Goal: Information Seeking & Learning: Find specific fact

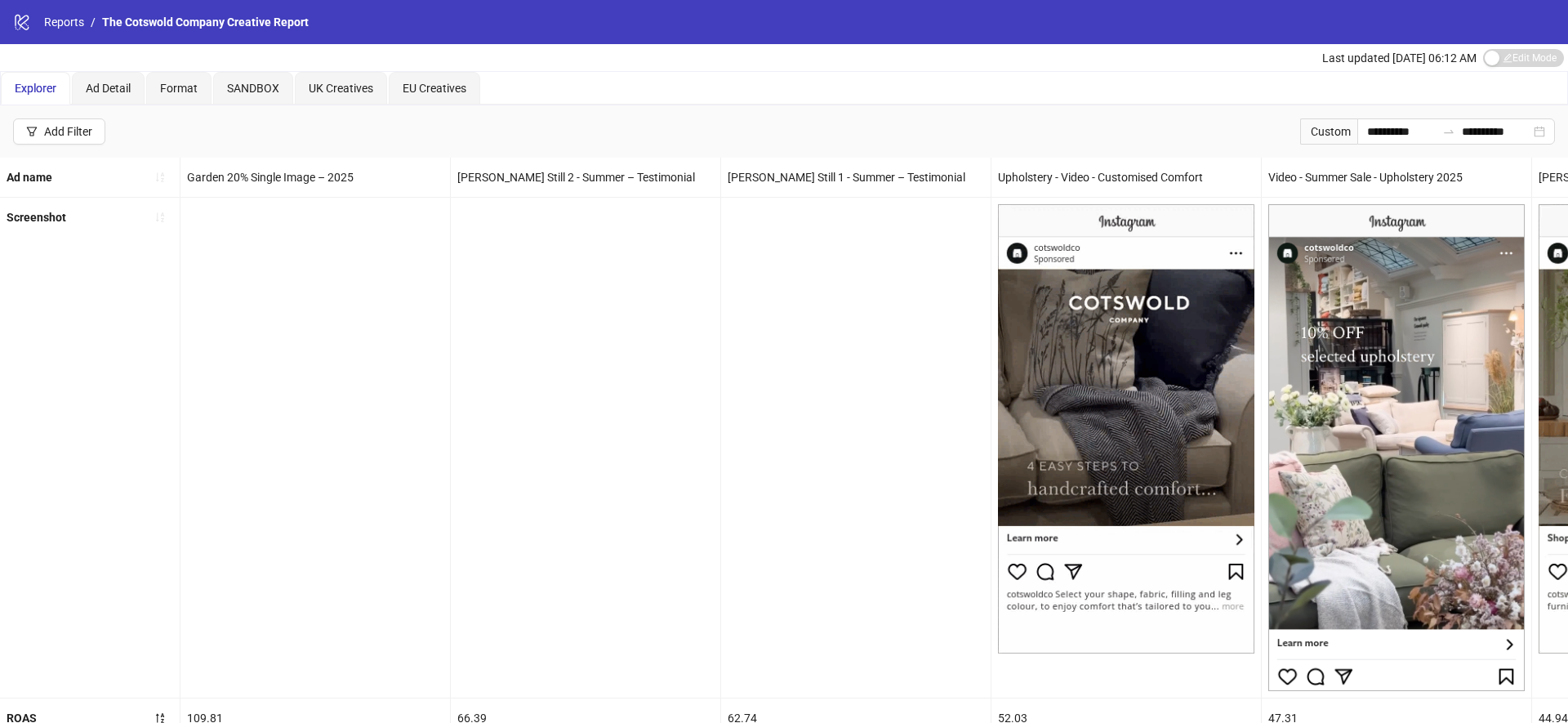
scroll to position [0, 1003]
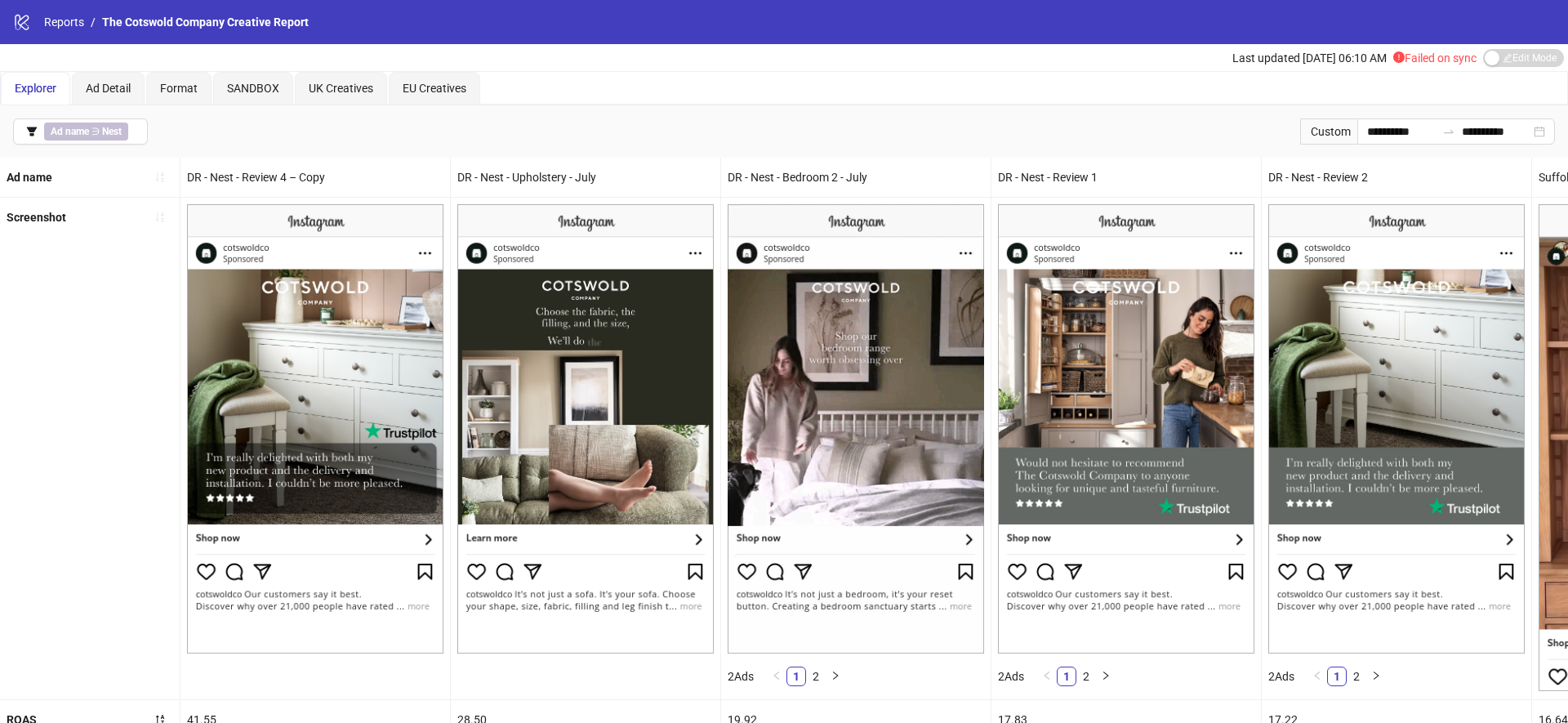
scroll to position [253, 0]
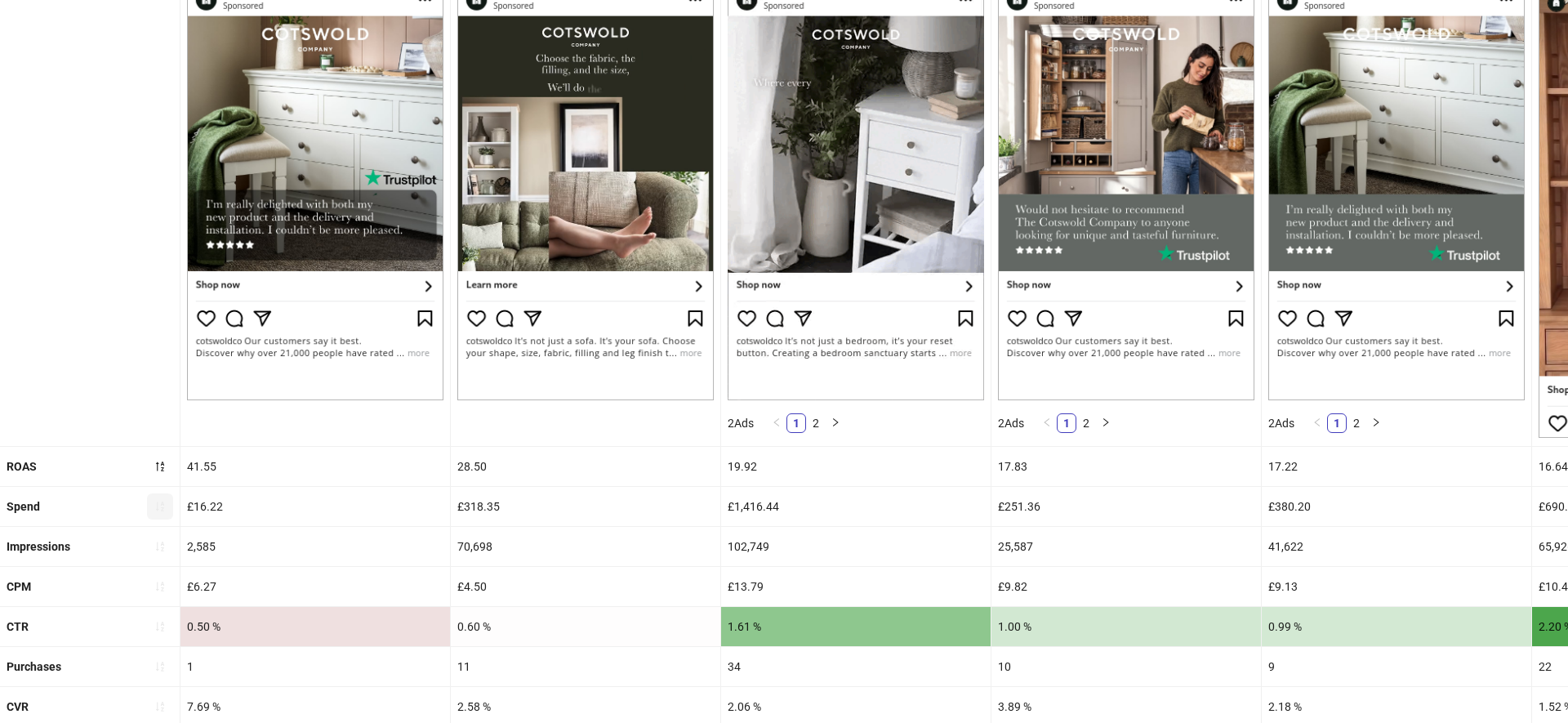
click at [156, 501] on icon "sort-ascending" at bounding box center [160, 507] width 12 height 12
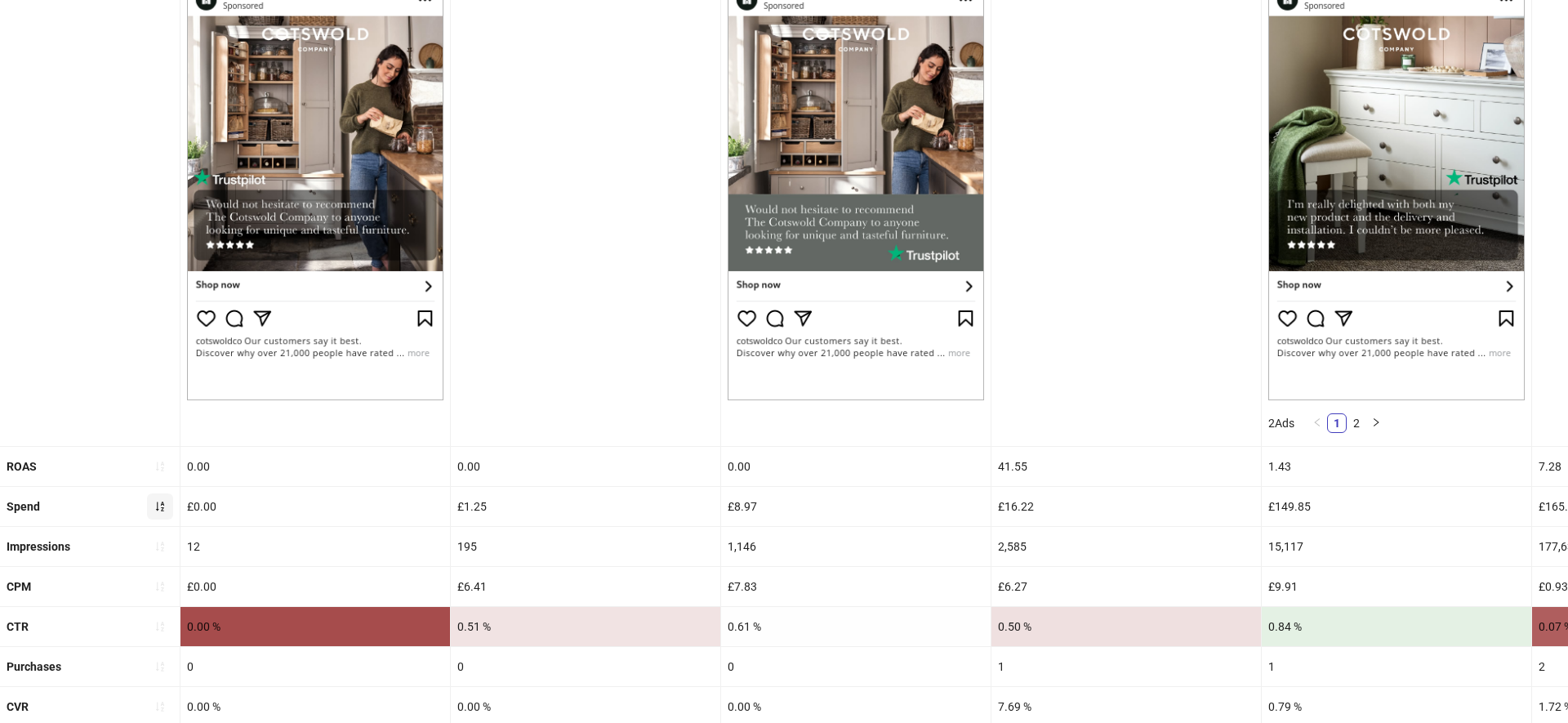
click at [160, 504] on icon "sort-ascending" at bounding box center [160, 507] width 12 height 12
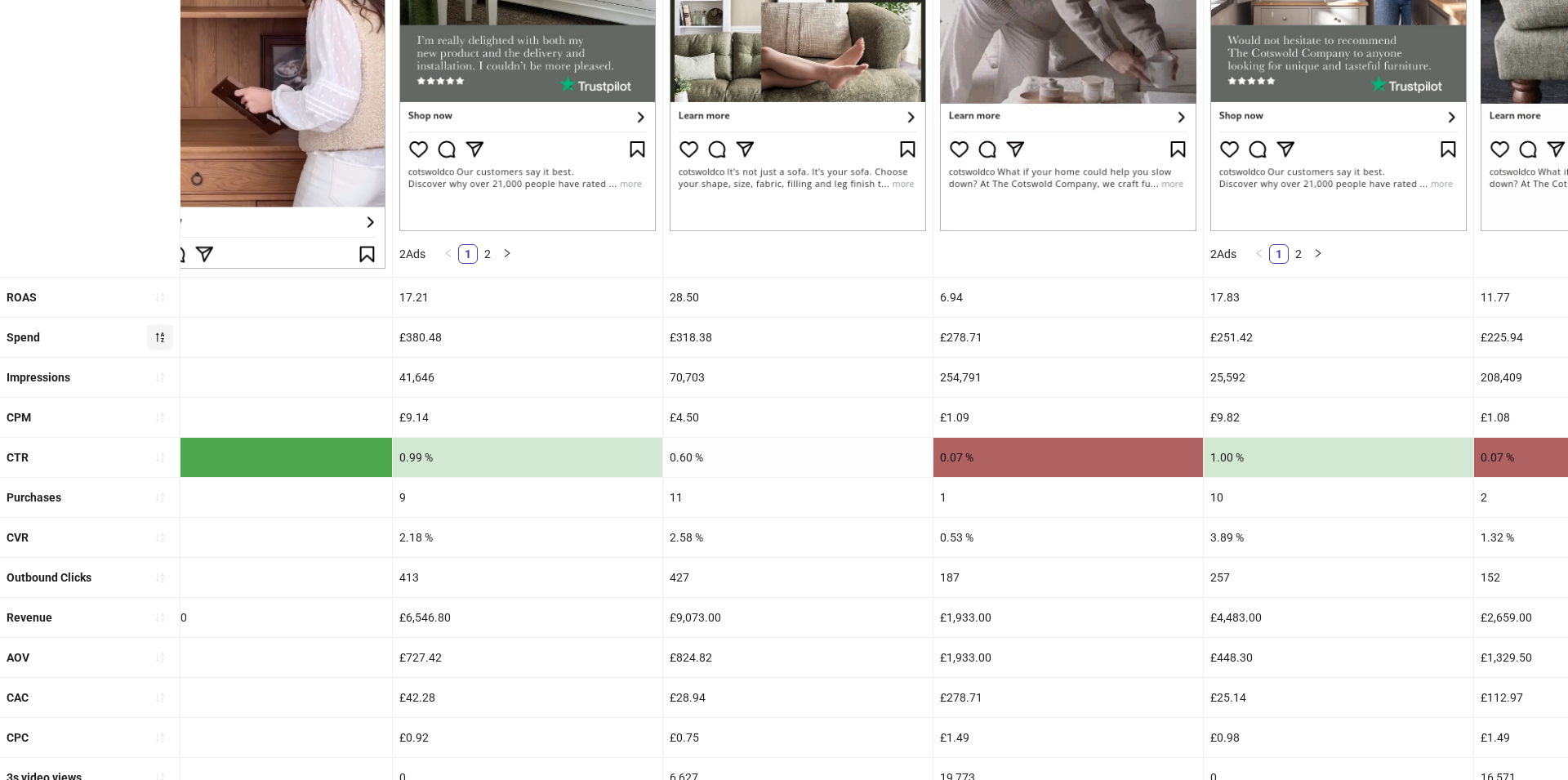
scroll to position [438, 0]
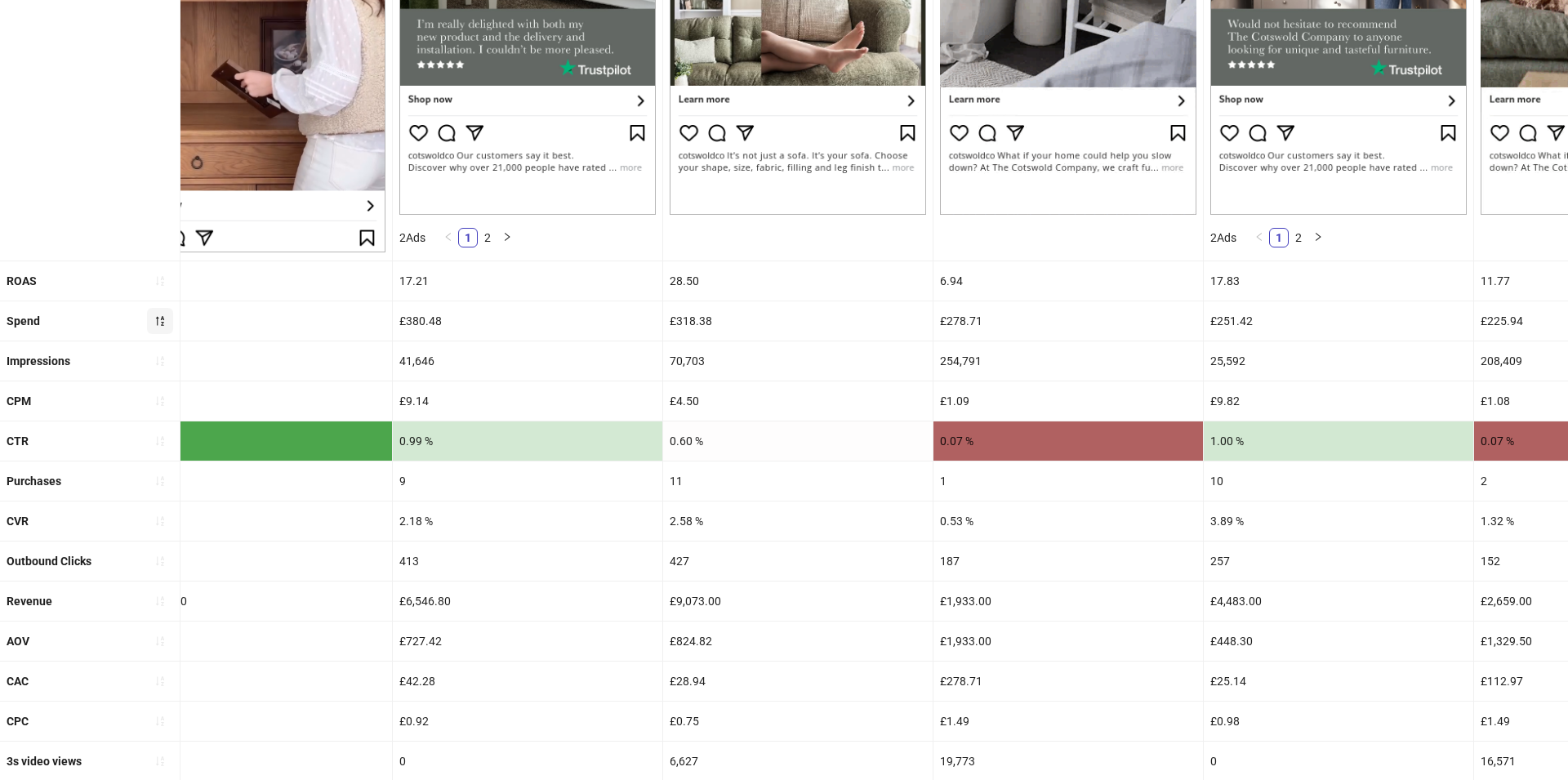
click at [636, 552] on div "413" at bounding box center [527, 561] width 269 height 39
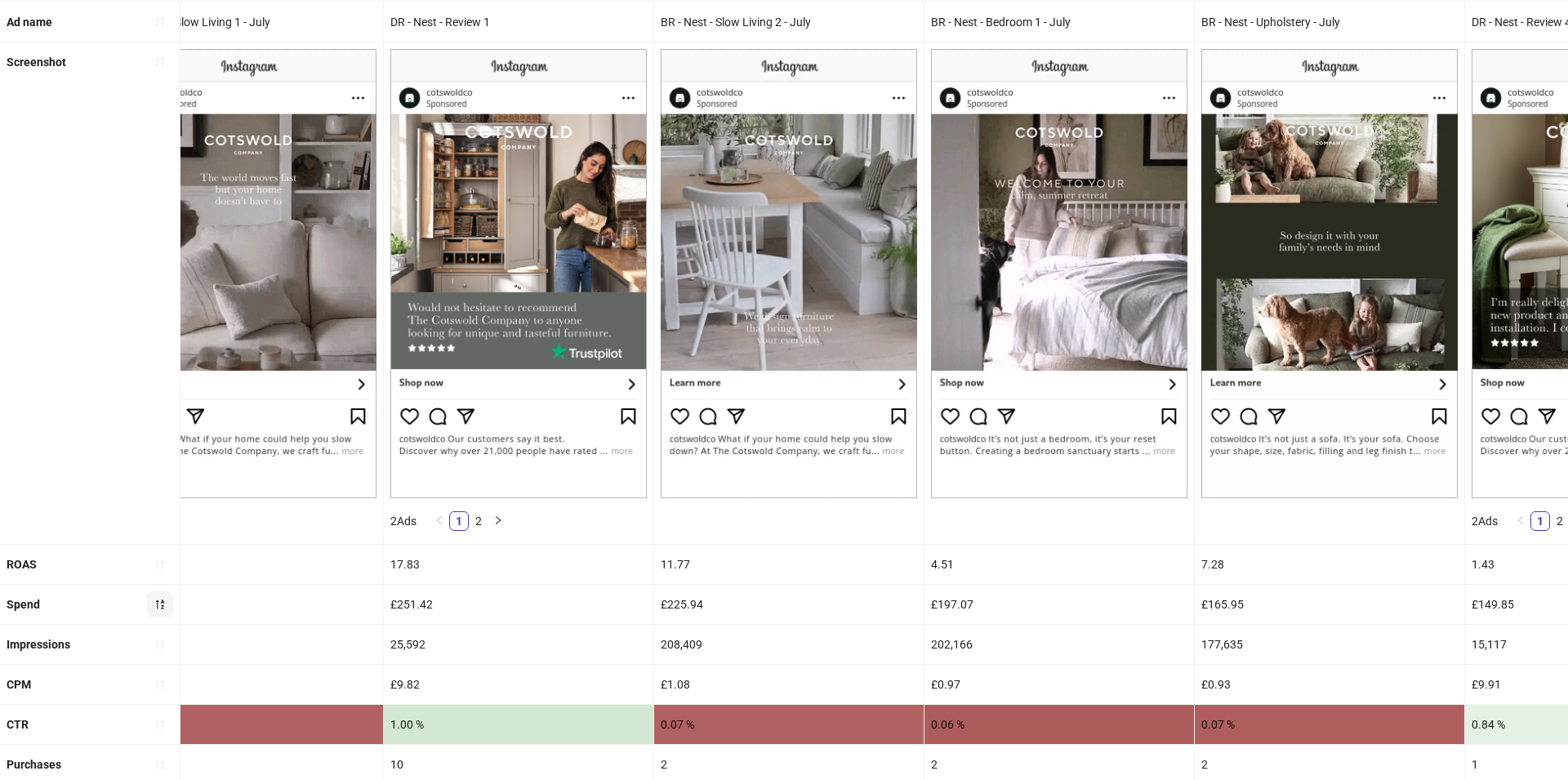
scroll to position [159, 0]
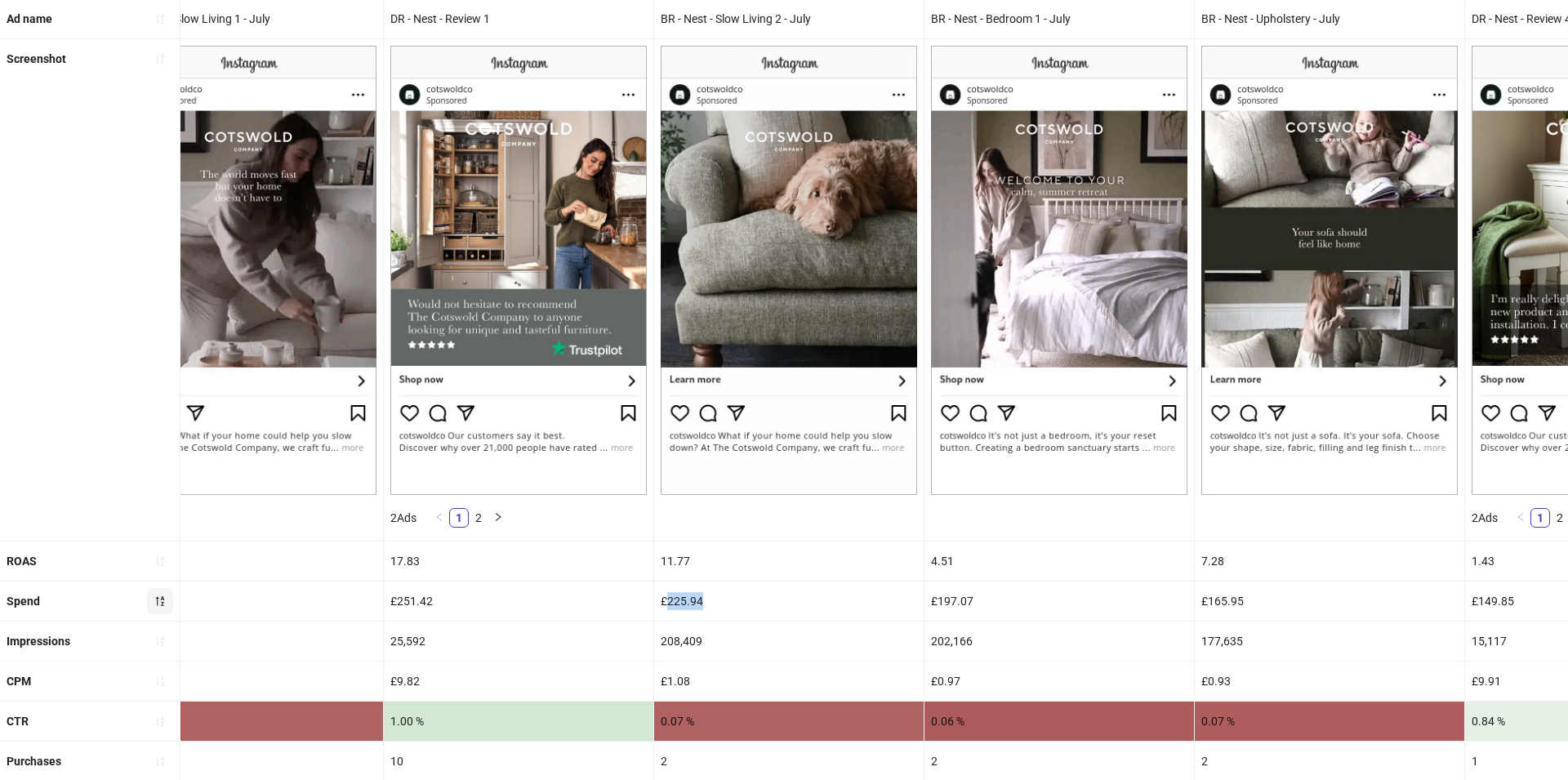
drag, startPoint x: 666, startPoint y: 597, endPoint x: 715, endPoint y: 597, distance: 49.0
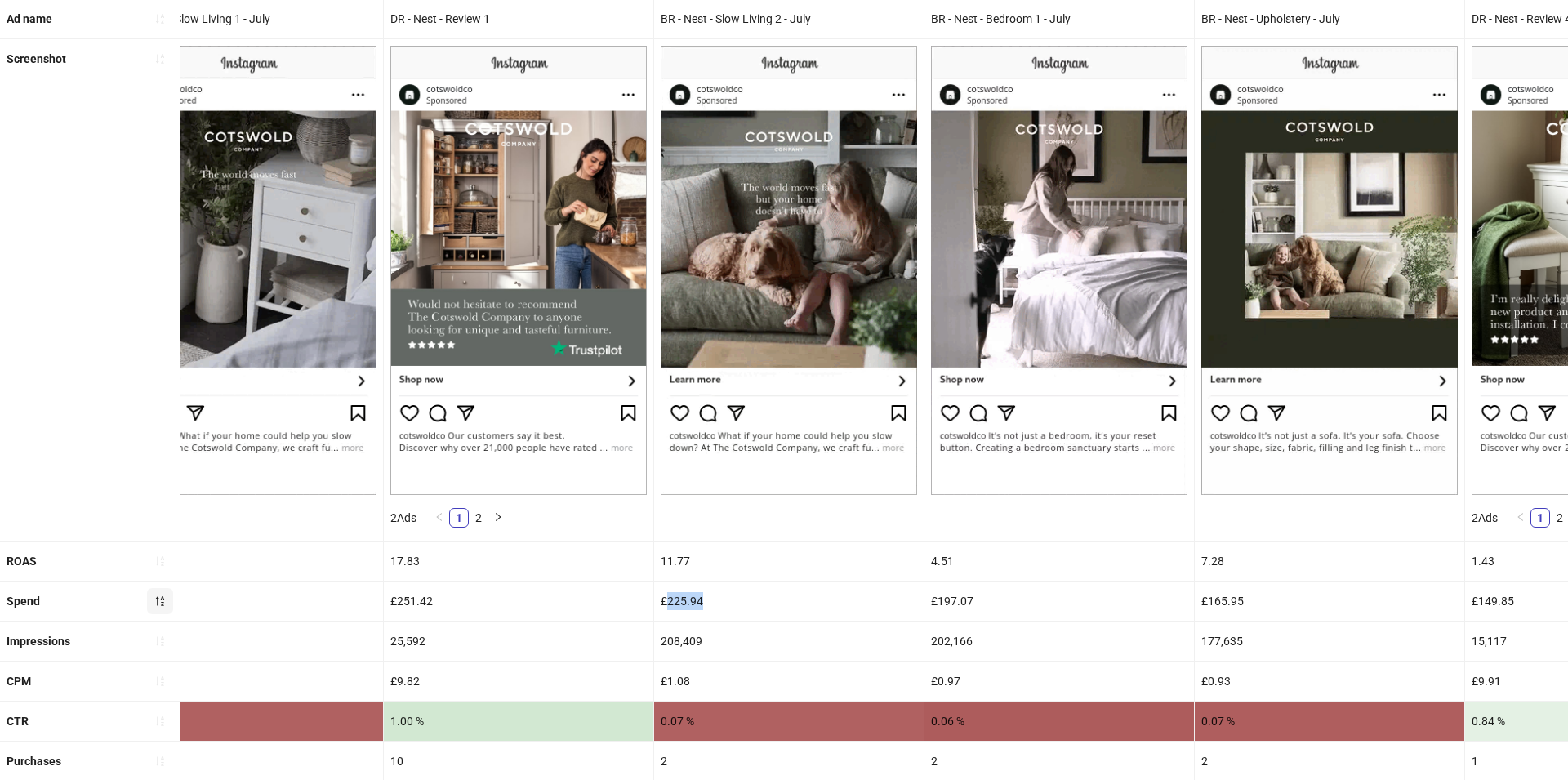
click at [715, 597] on div "£225.94" at bounding box center [789, 601] width 269 height 39
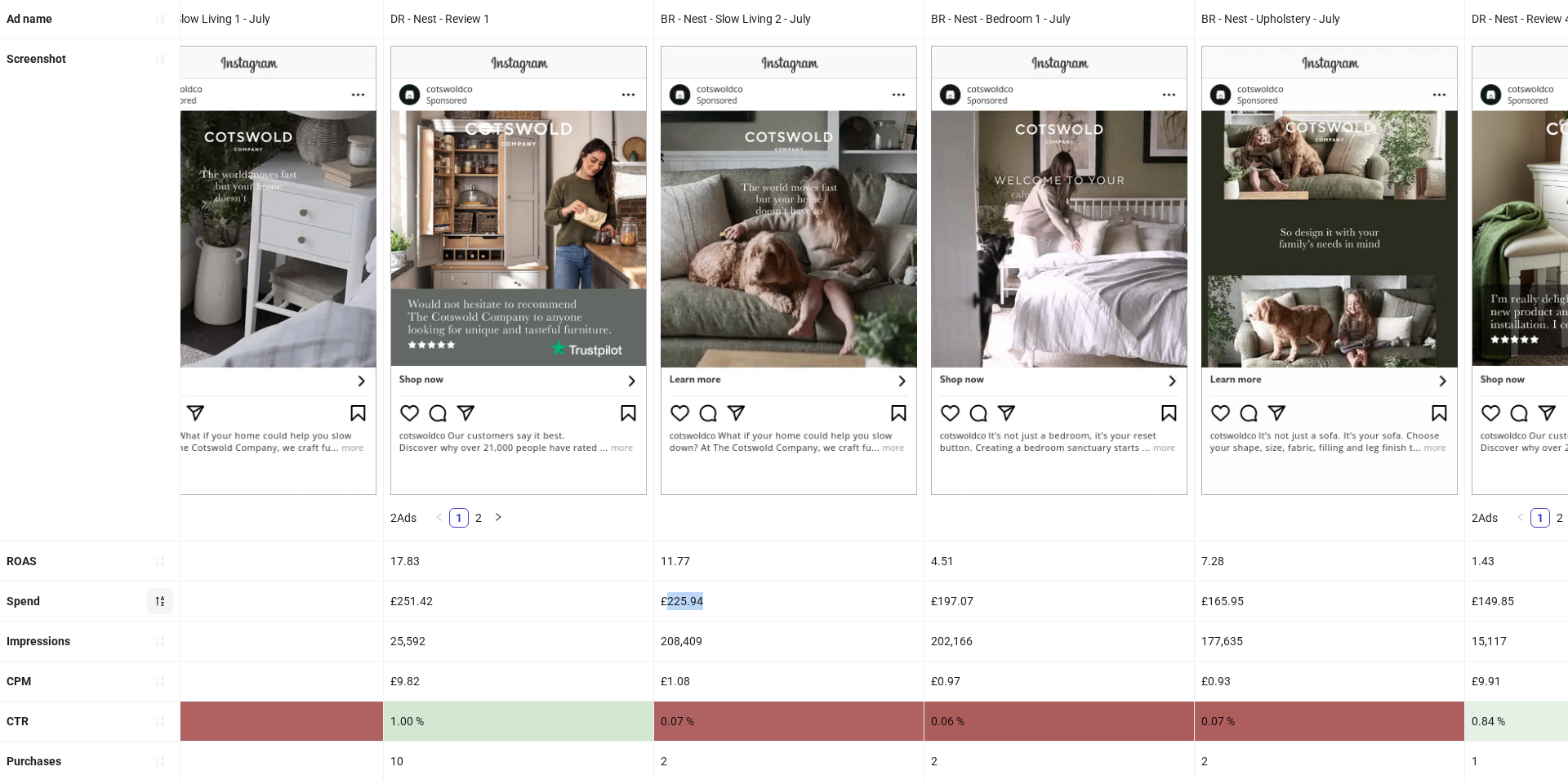
copy div "225.94"
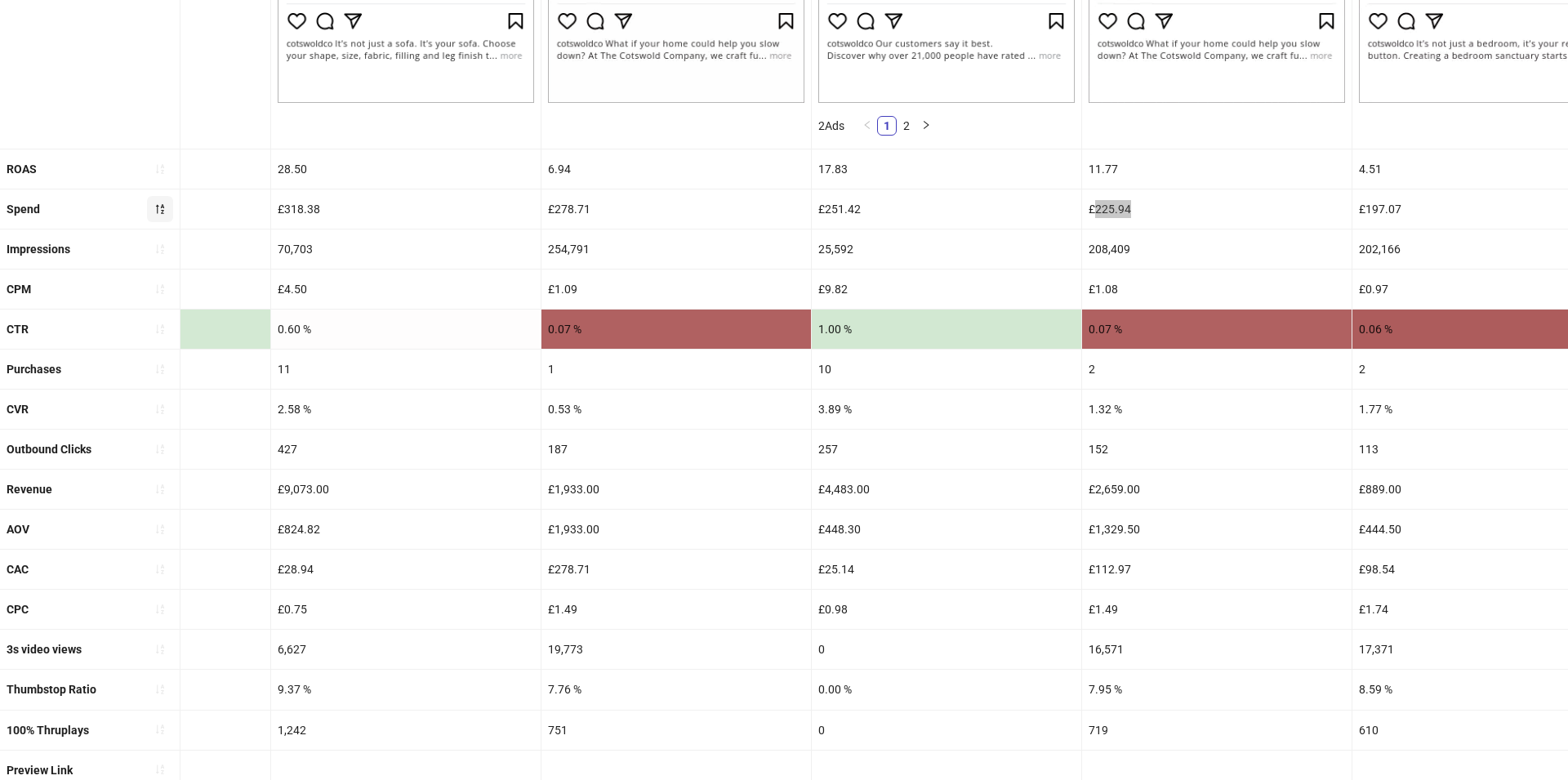
scroll to position [549, 0]
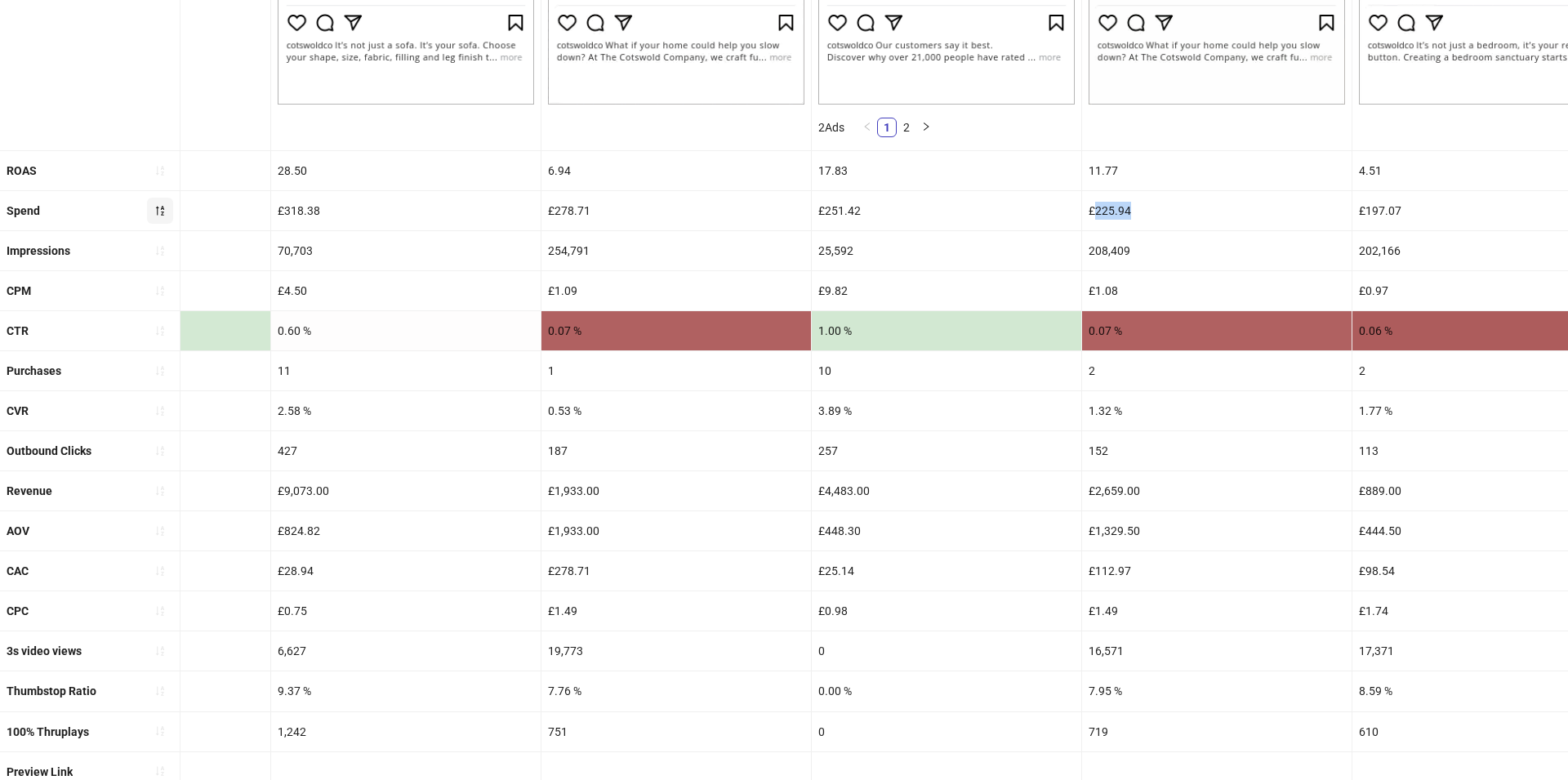
click at [617, 236] on div "254,791" at bounding box center [675, 251] width 269 height 39
click at [613, 250] on div "254,791" at bounding box center [675, 251] width 269 height 39
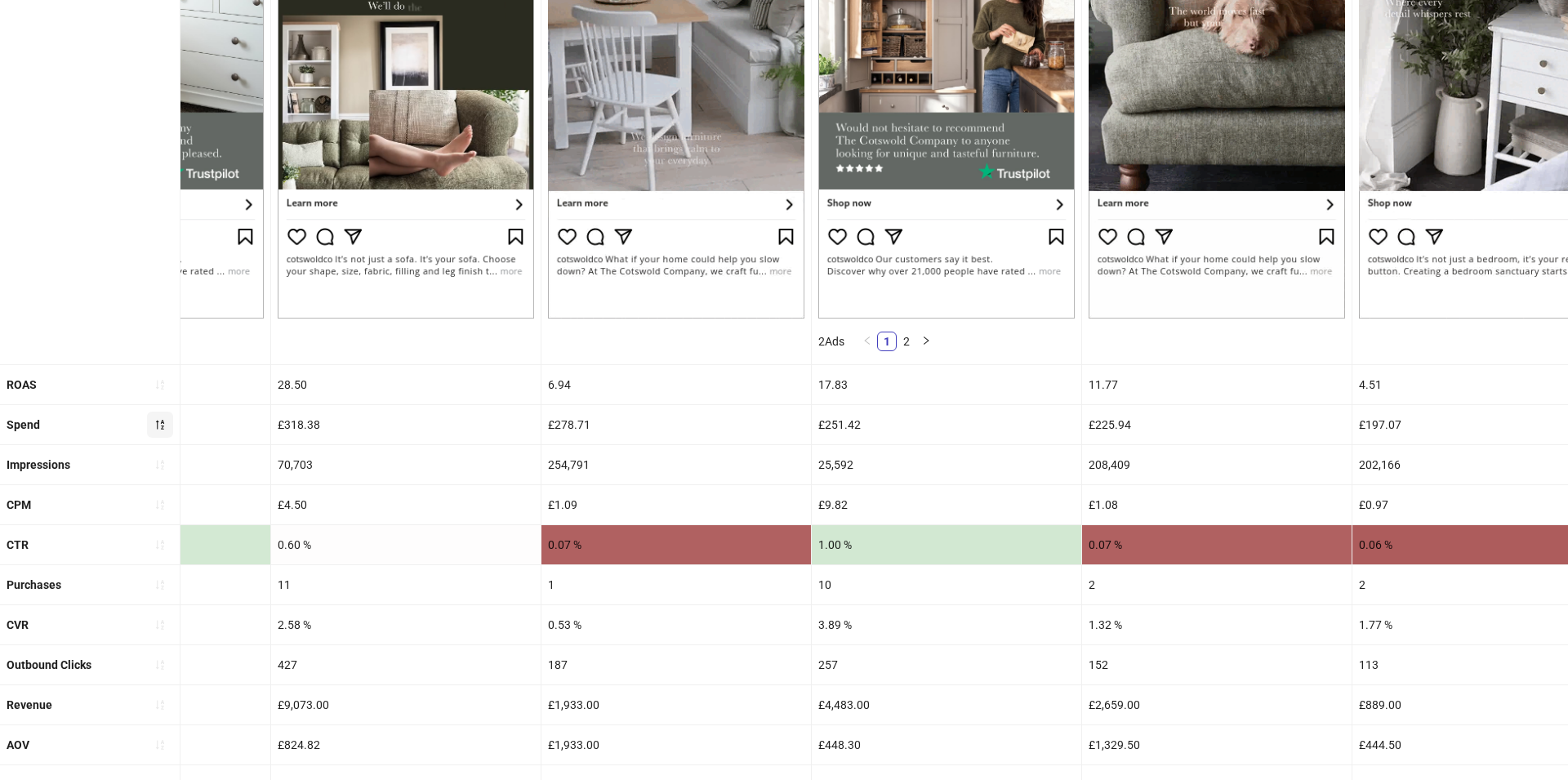
scroll to position [342, 0]
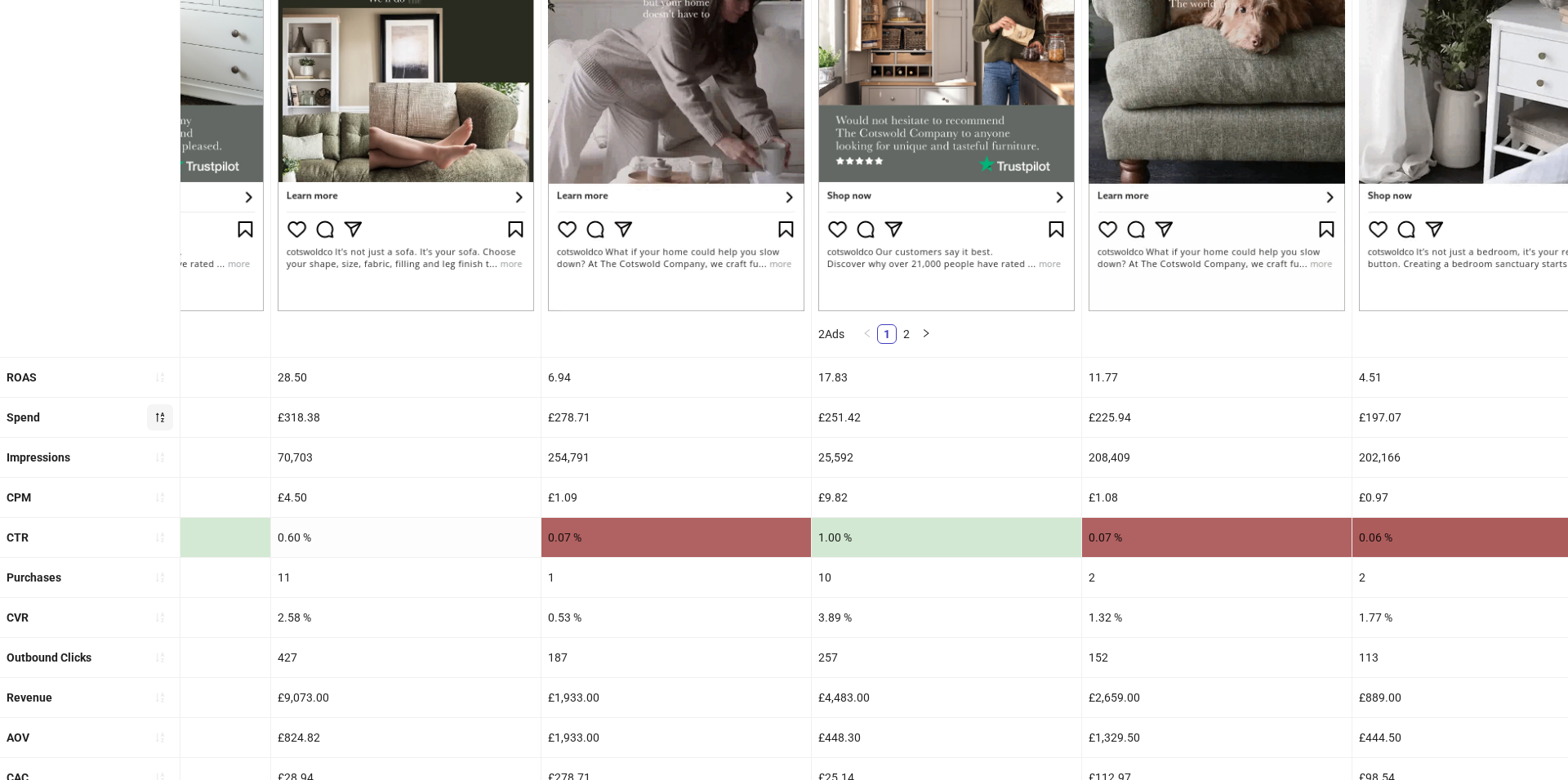
click at [556, 461] on div "254,791" at bounding box center [675, 457] width 269 height 39
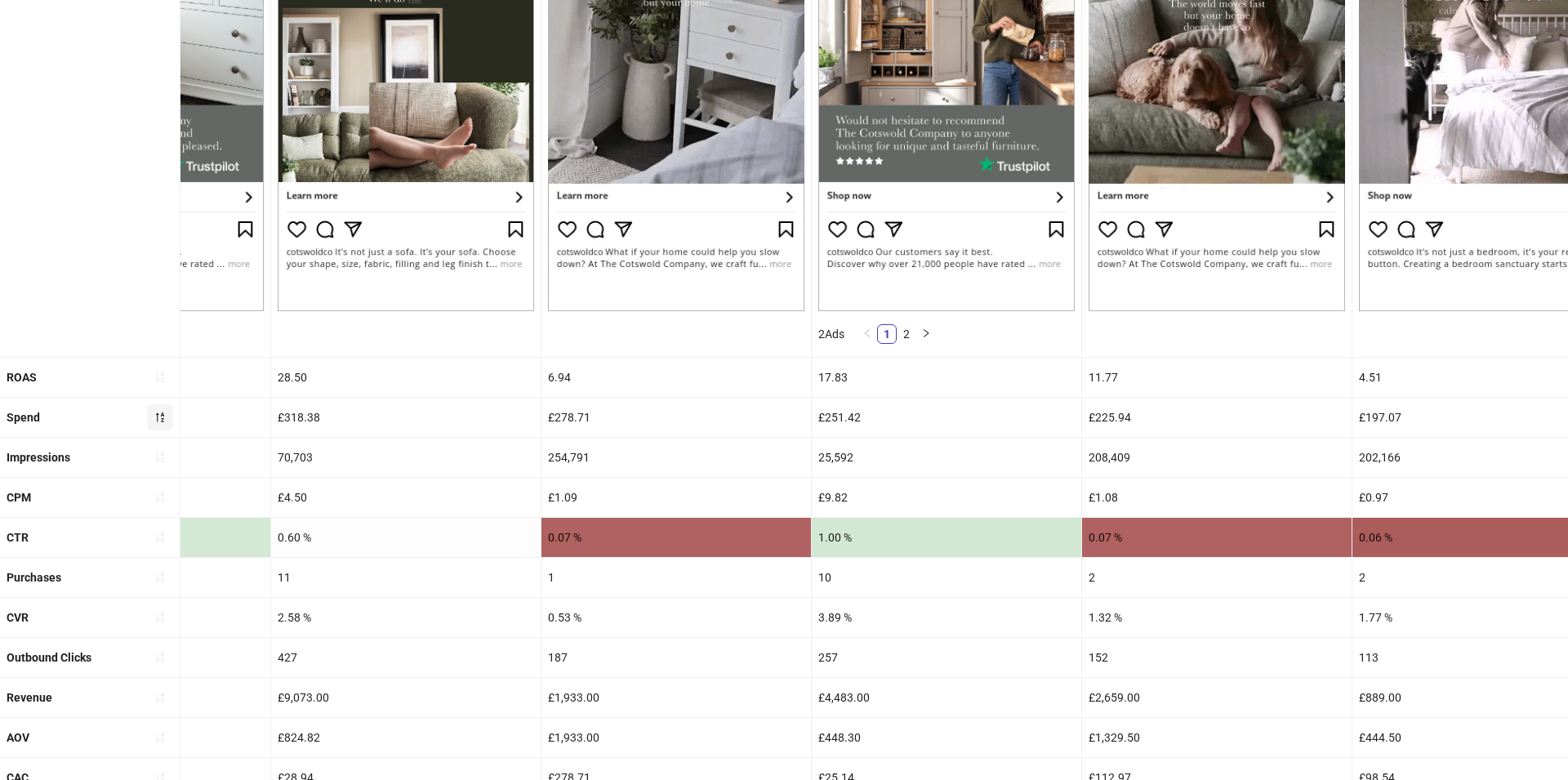
click at [556, 461] on div "254,791" at bounding box center [675, 457] width 269 height 39
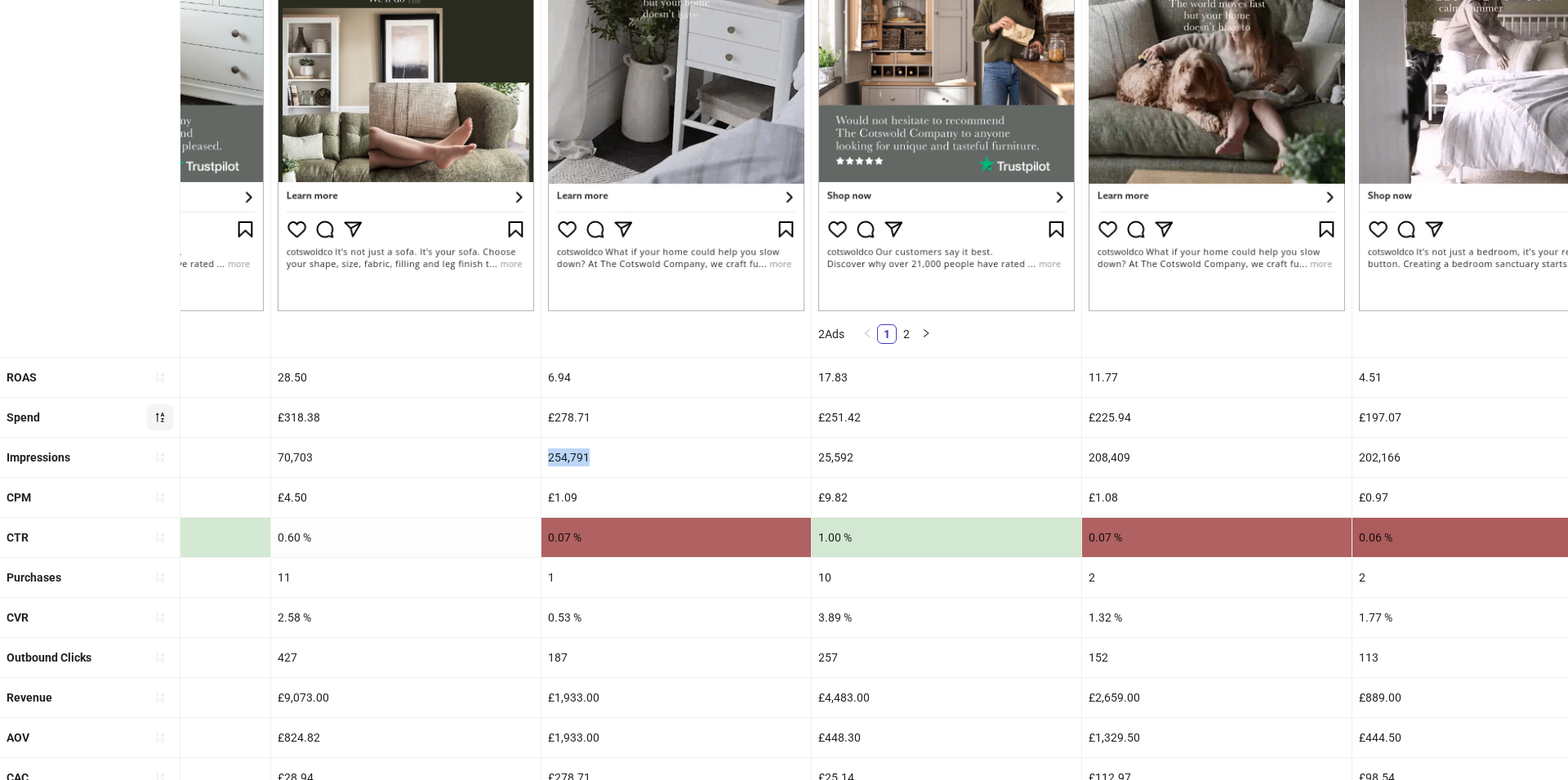
click at [556, 461] on div "254,791" at bounding box center [675, 457] width 269 height 39
copy div "254,791"
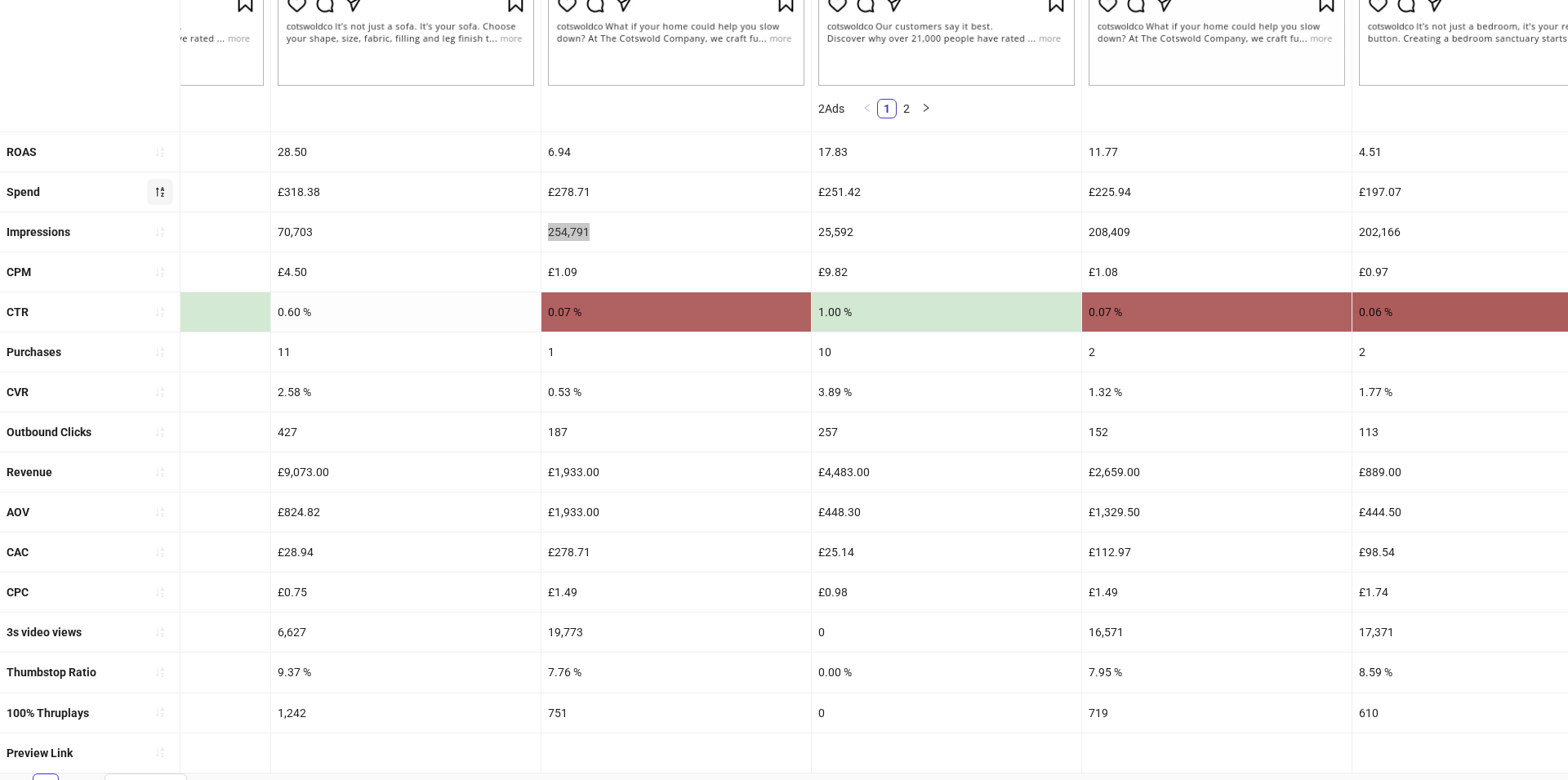
scroll to position [581, 0]
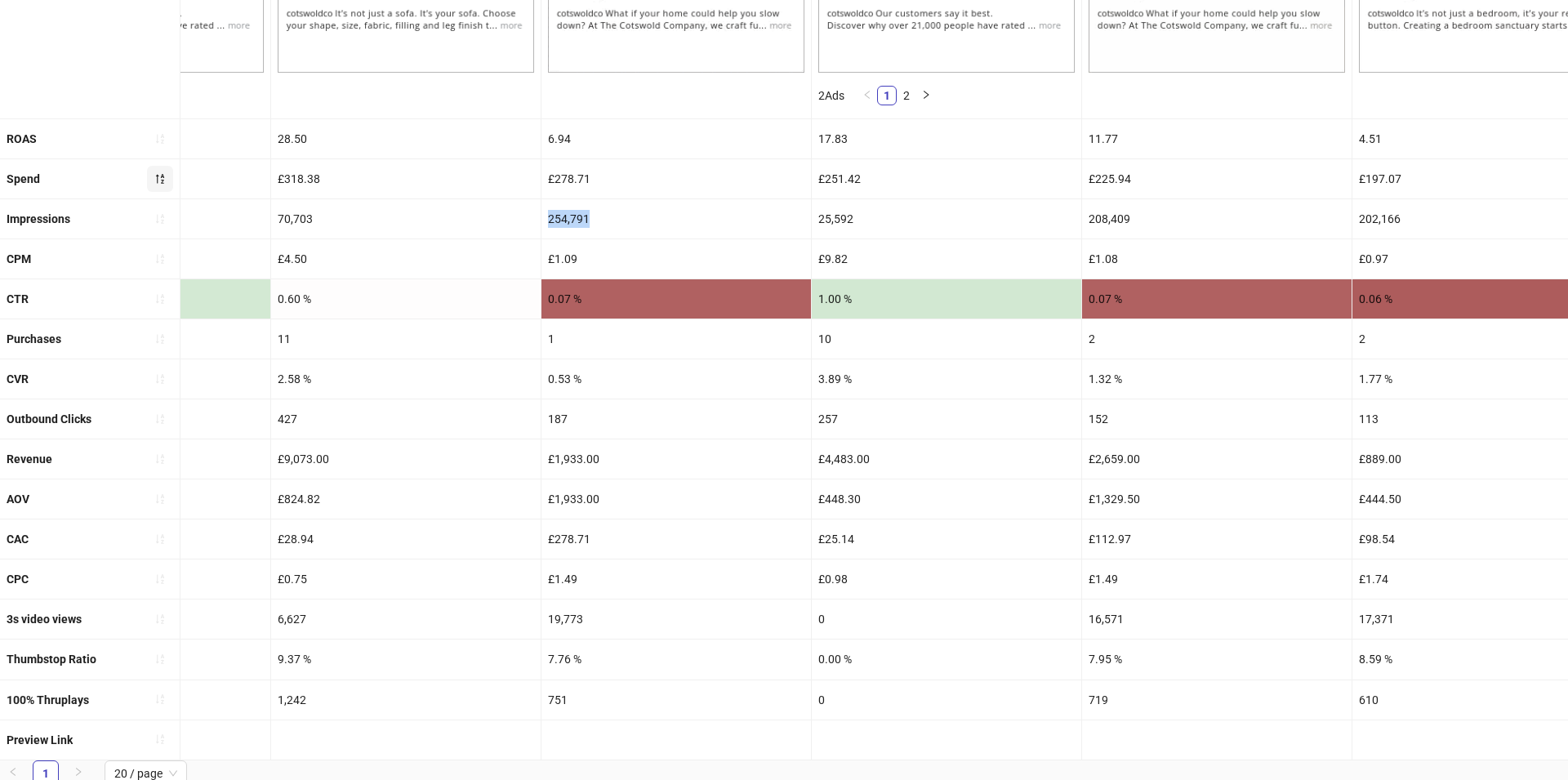
click at [624, 506] on div "£1,933.00" at bounding box center [675, 499] width 269 height 39
click at [616, 539] on div "£278.71" at bounding box center [675, 539] width 269 height 39
click at [604, 609] on div "19,773" at bounding box center [675, 619] width 269 height 39
click at [563, 621] on div "19,773" at bounding box center [675, 619] width 269 height 39
